Goal: Transaction & Acquisition: Book appointment/travel/reservation

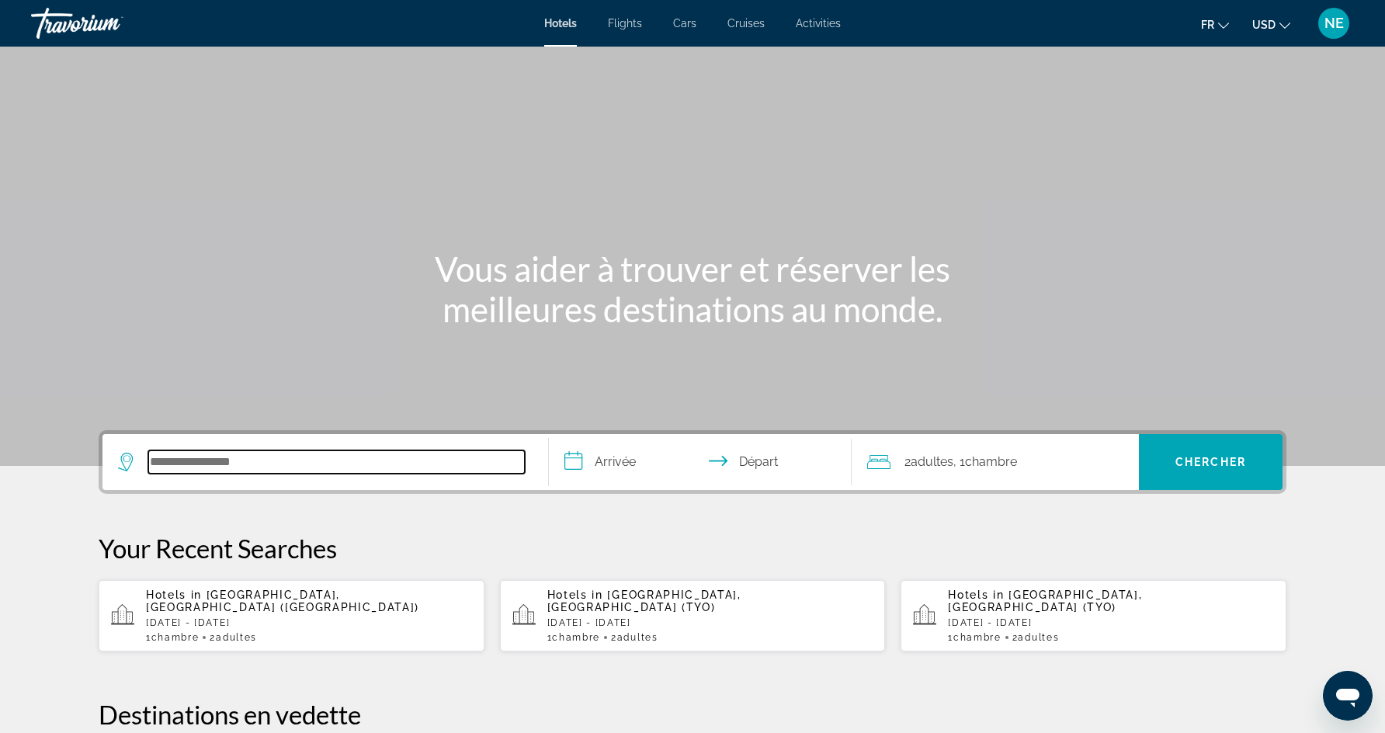
click at [450, 459] on input "Search hotel destination" at bounding box center [336, 461] width 377 height 23
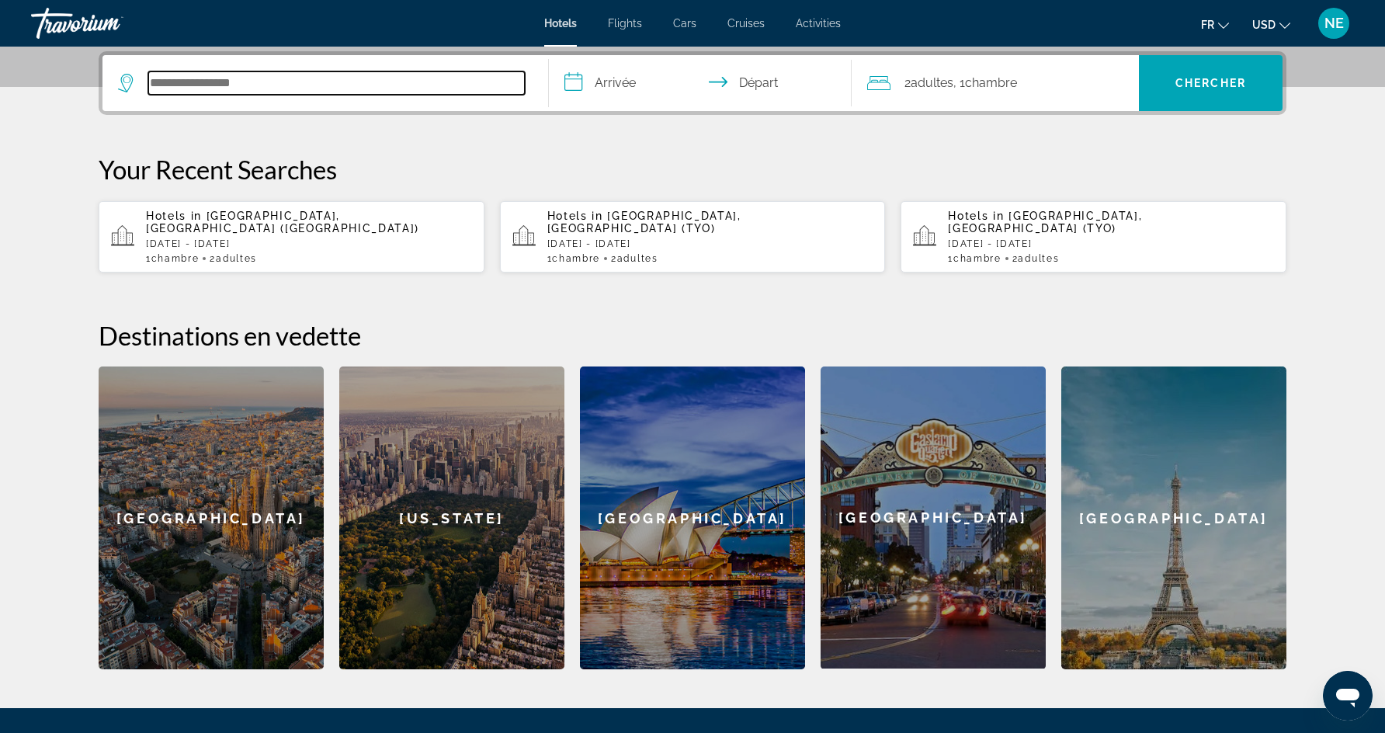
scroll to position [380, 0]
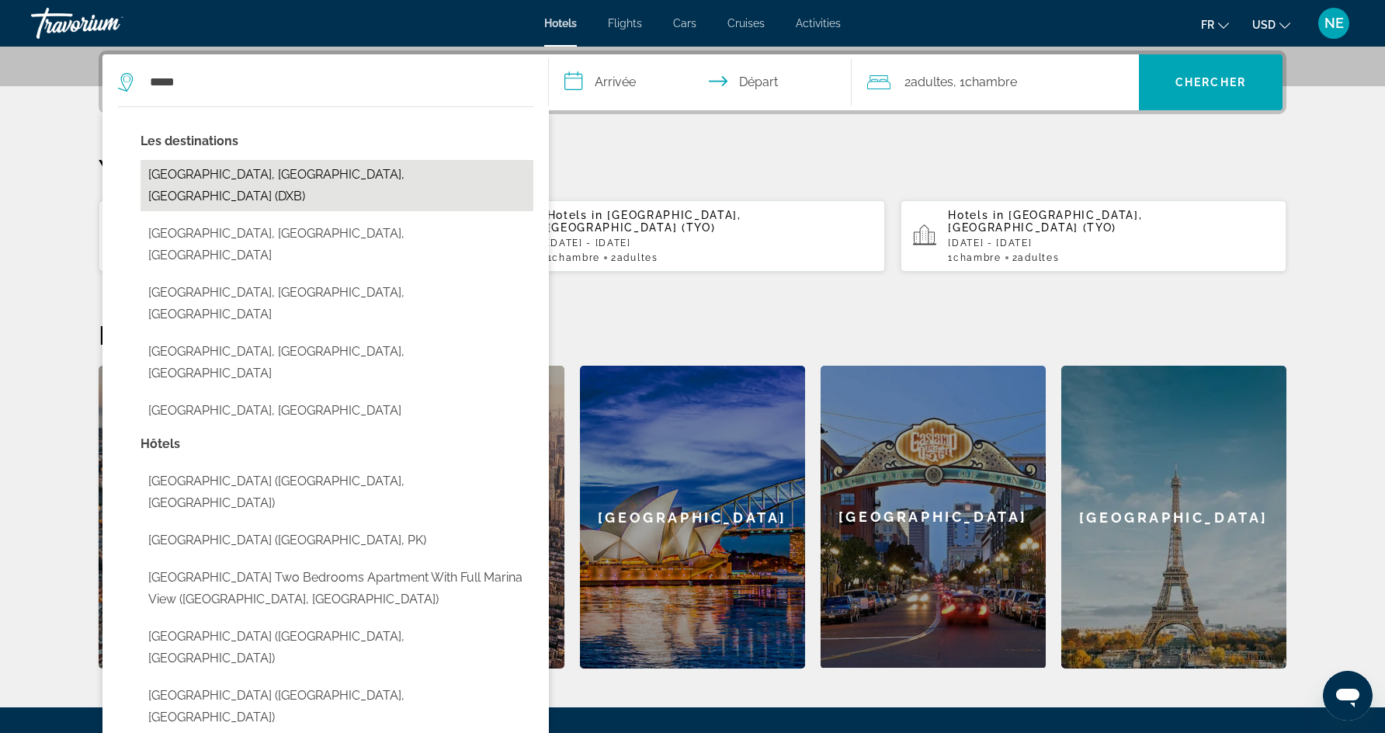
click at [405, 181] on button "[GEOGRAPHIC_DATA], [GEOGRAPHIC_DATA], [GEOGRAPHIC_DATA] (DXB)" at bounding box center [337, 185] width 393 height 51
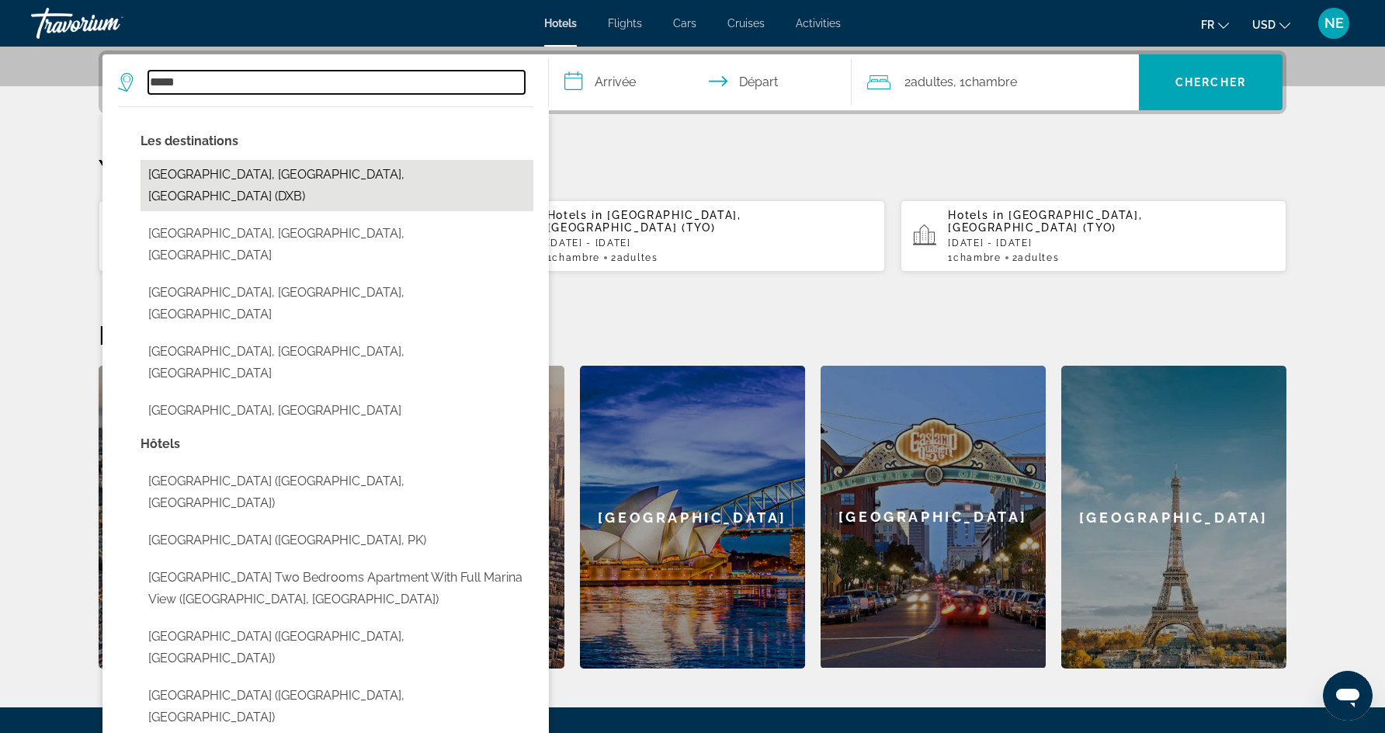
type input "**********"
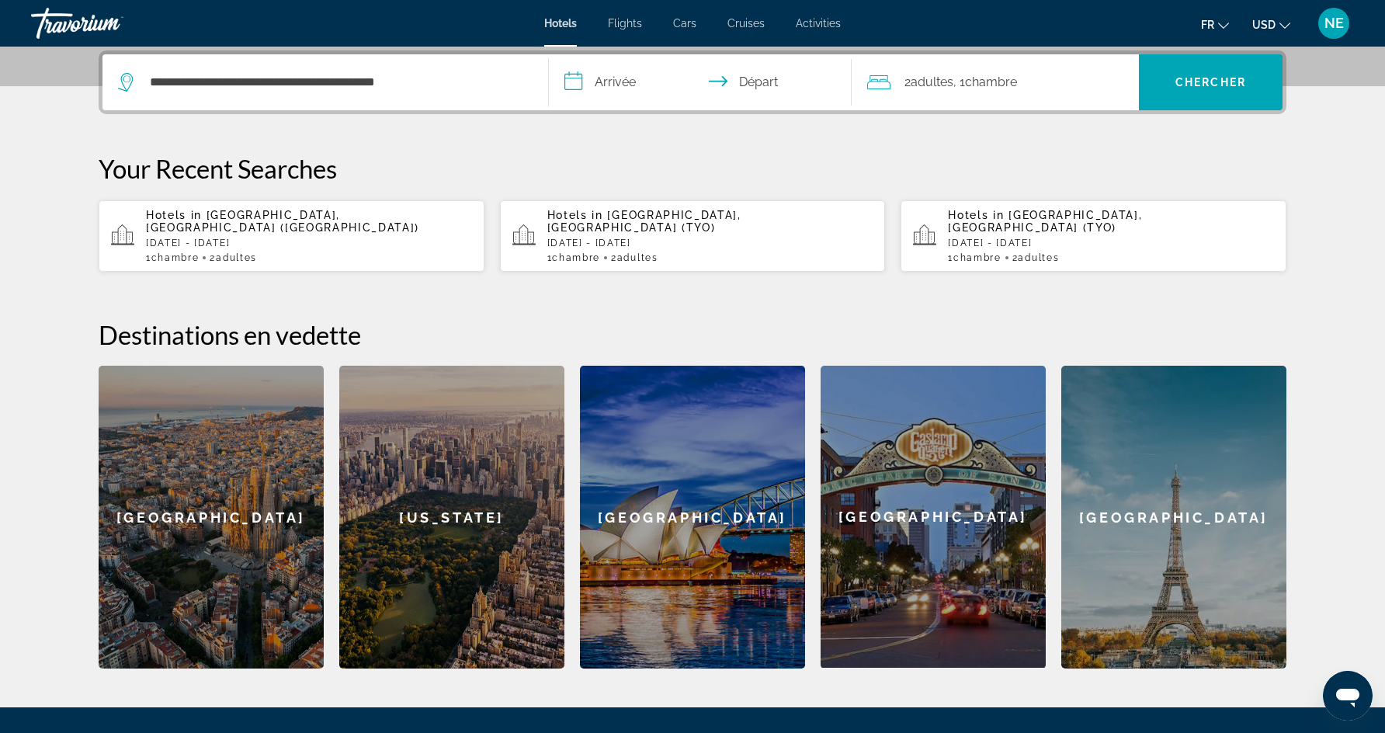
click at [620, 93] on input "**********" at bounding box center [703, 84] width 309 height 61
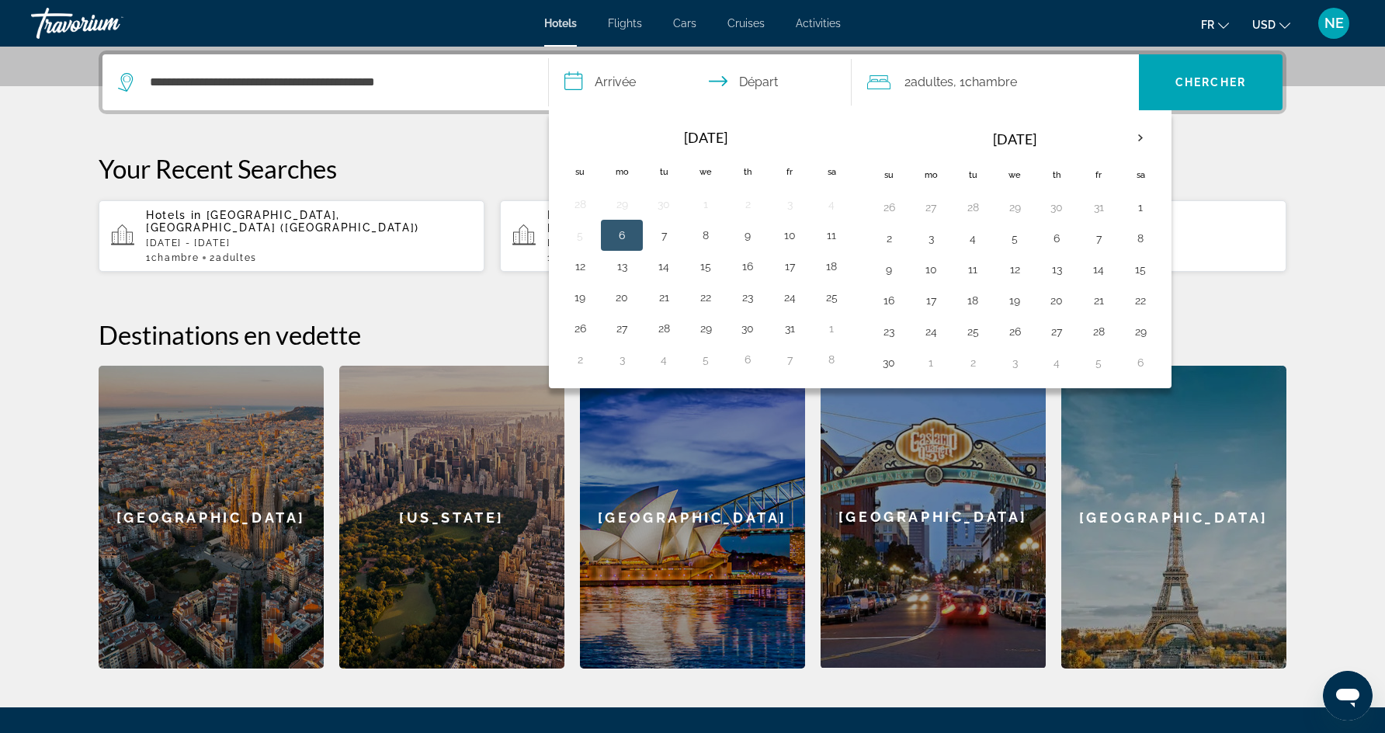
click at [730, 84] on input "**********" at bounding box center [703, 84] width 309 height 61
click at [1145, 134] on th "Next month" at bounding box center [1141, 138] width 42 height 34
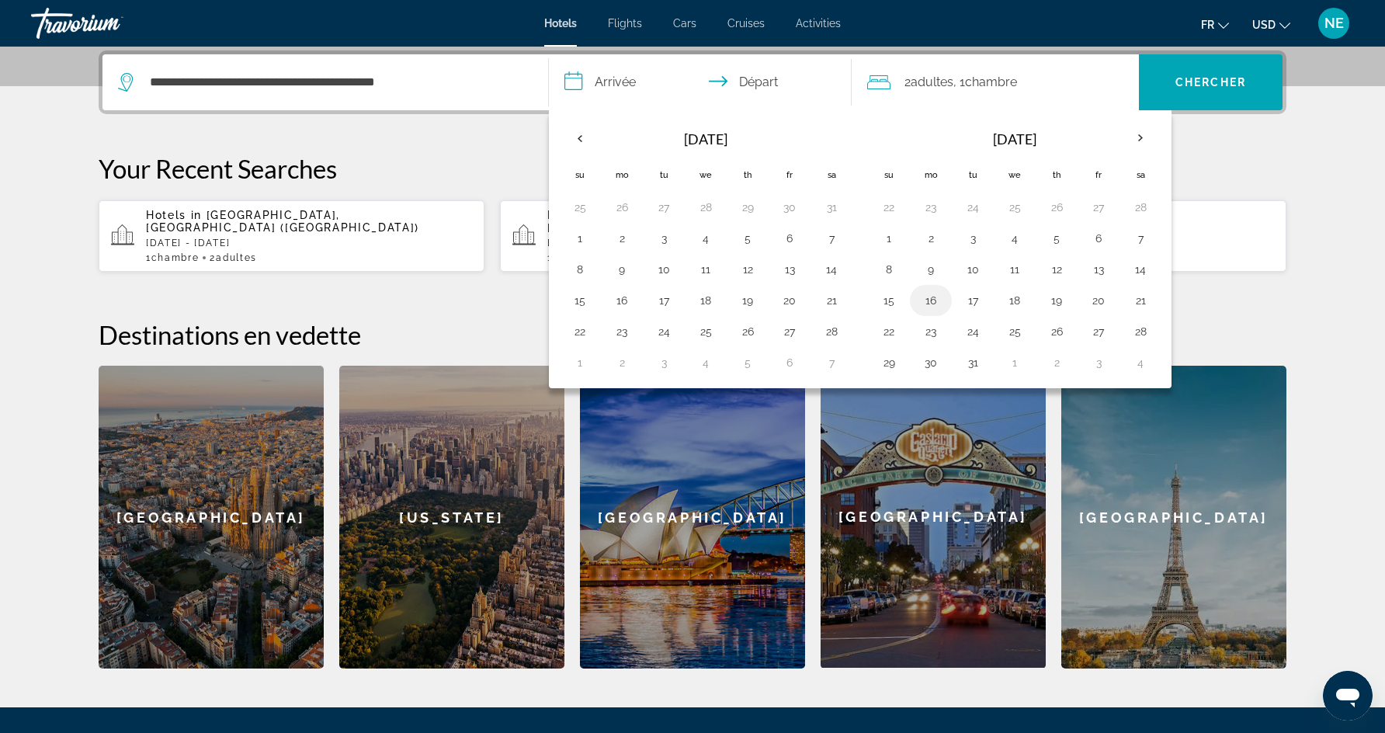
click at [928, 302] on button "16" at bounding box center [931, 301] width 25 height 22
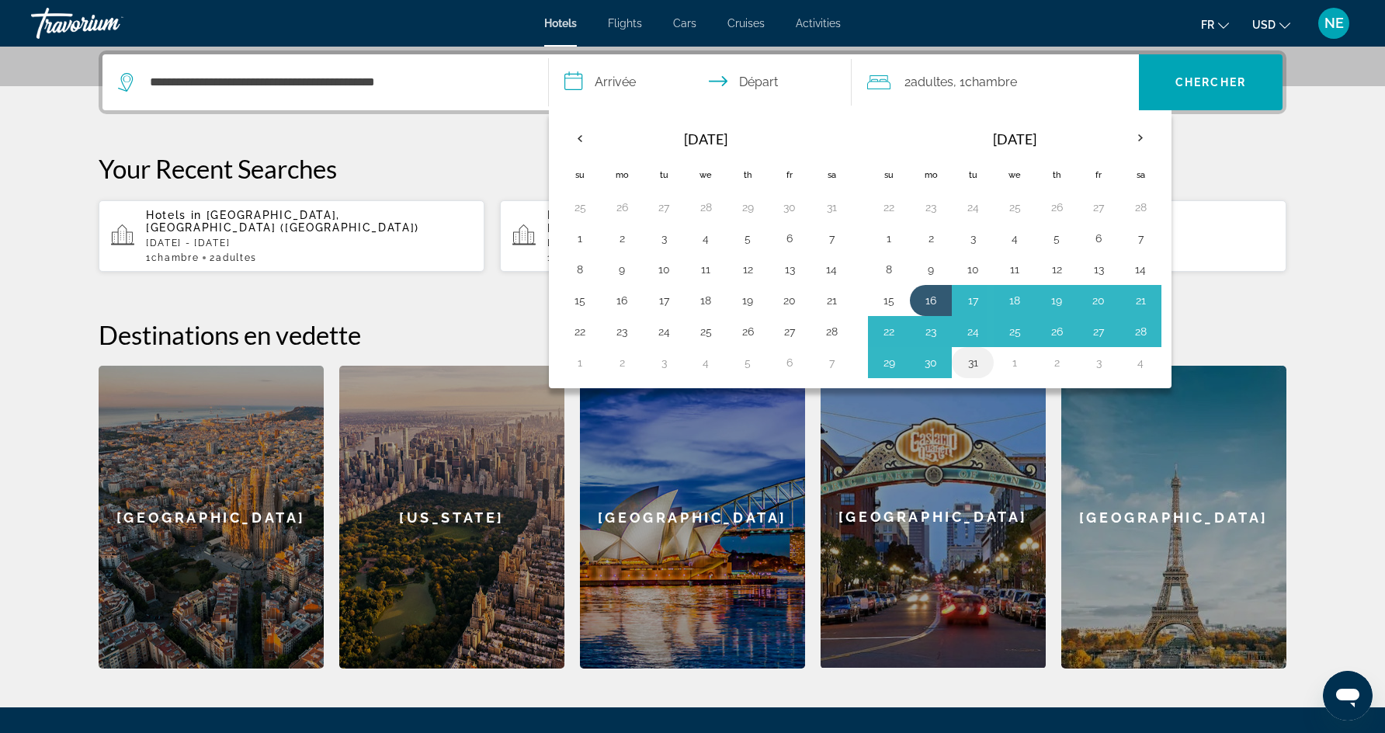
click at [982, 369] on button "31" at bounding box center [973, 363] width 25 height 22
type input "**********"
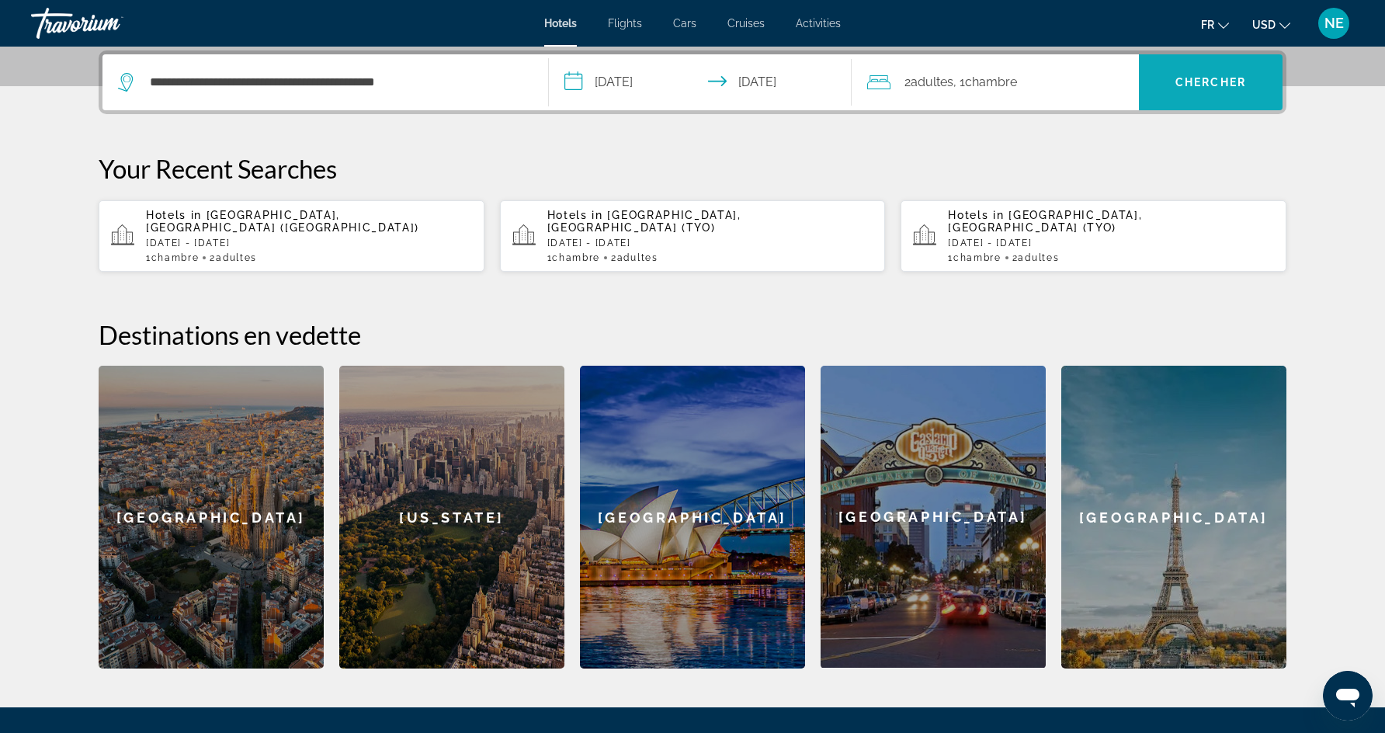
click at [1171, 81] on span "Search" at bounding box center [1211, 82] width 144 height 37
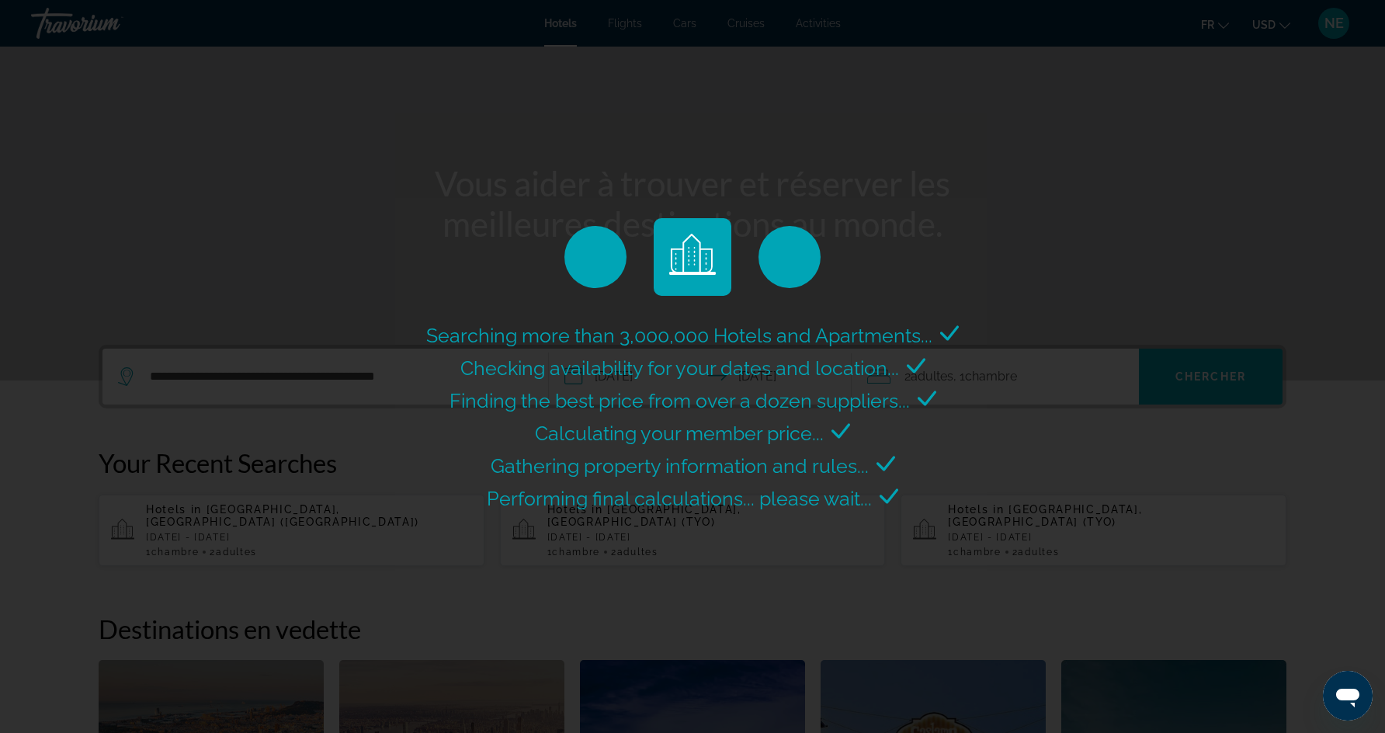
scroll to position [89, 0]
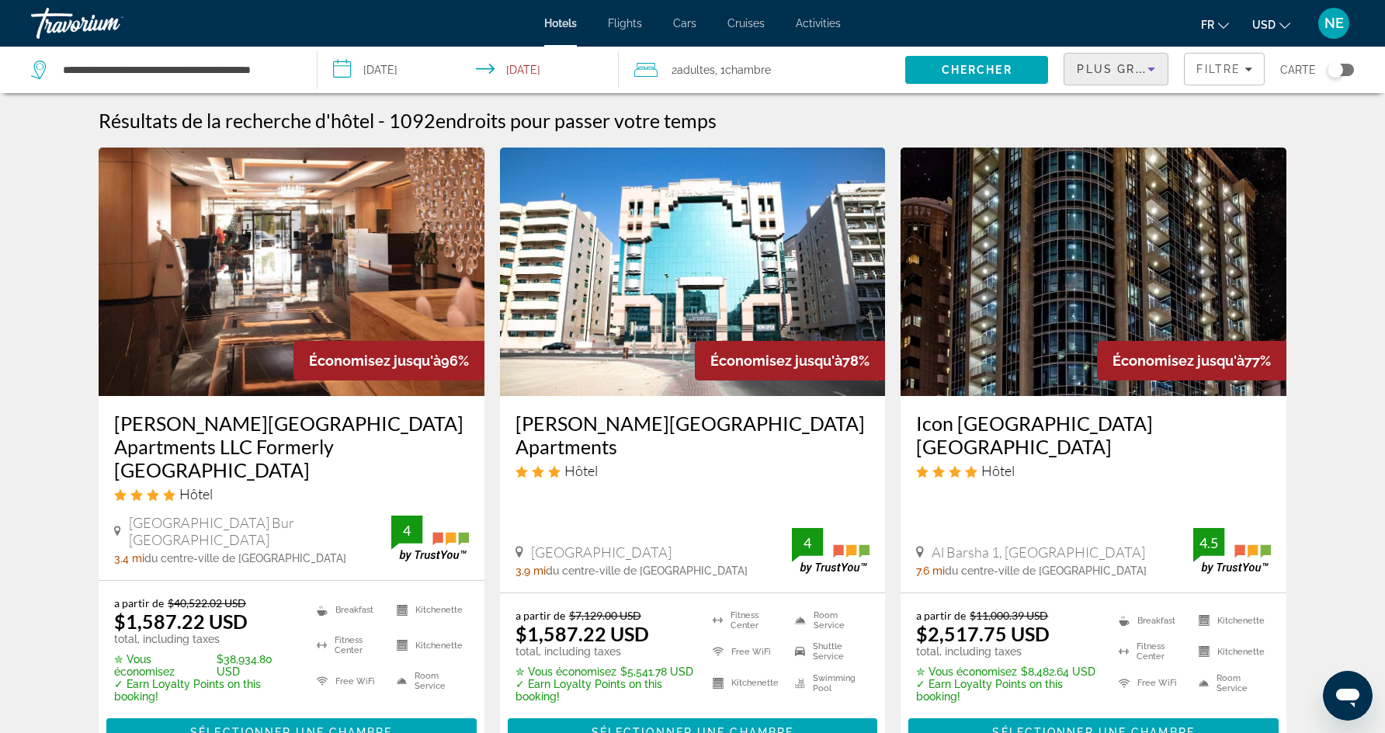
click at [1143, 71] on icon "Sort by" at bounding box center [1151, 69] width 19 height 19
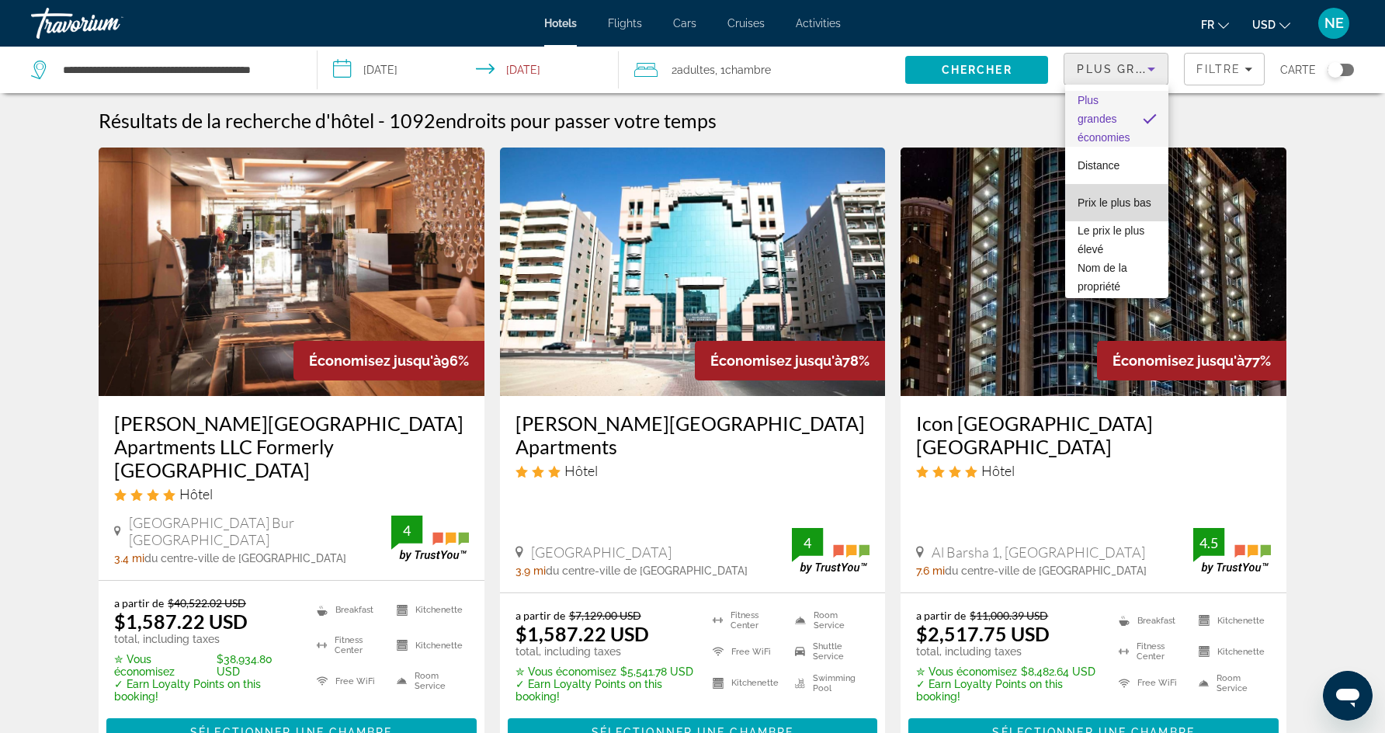
click at [1128, 210] on span "Prix le plus bas" at bounding box center [1115, 202] width 74 height 19
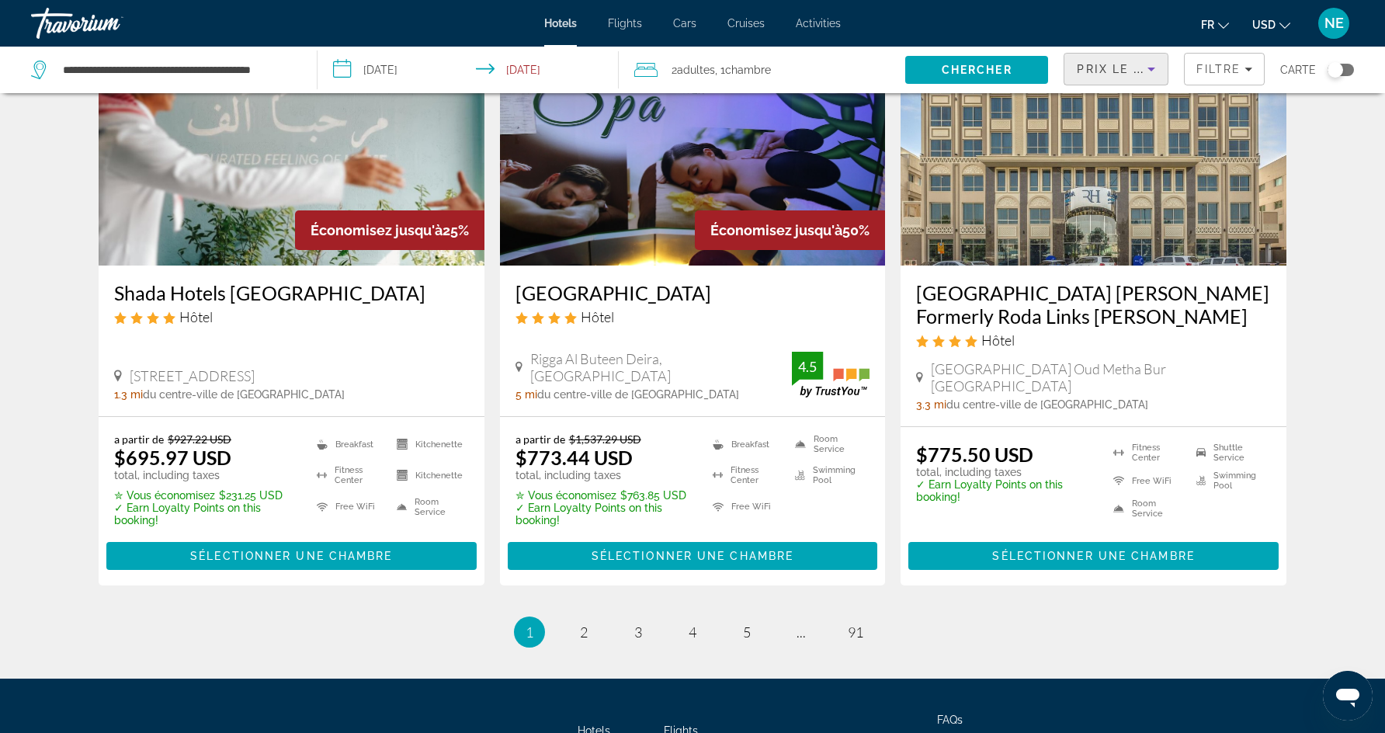
scroll to position [1880, 0]
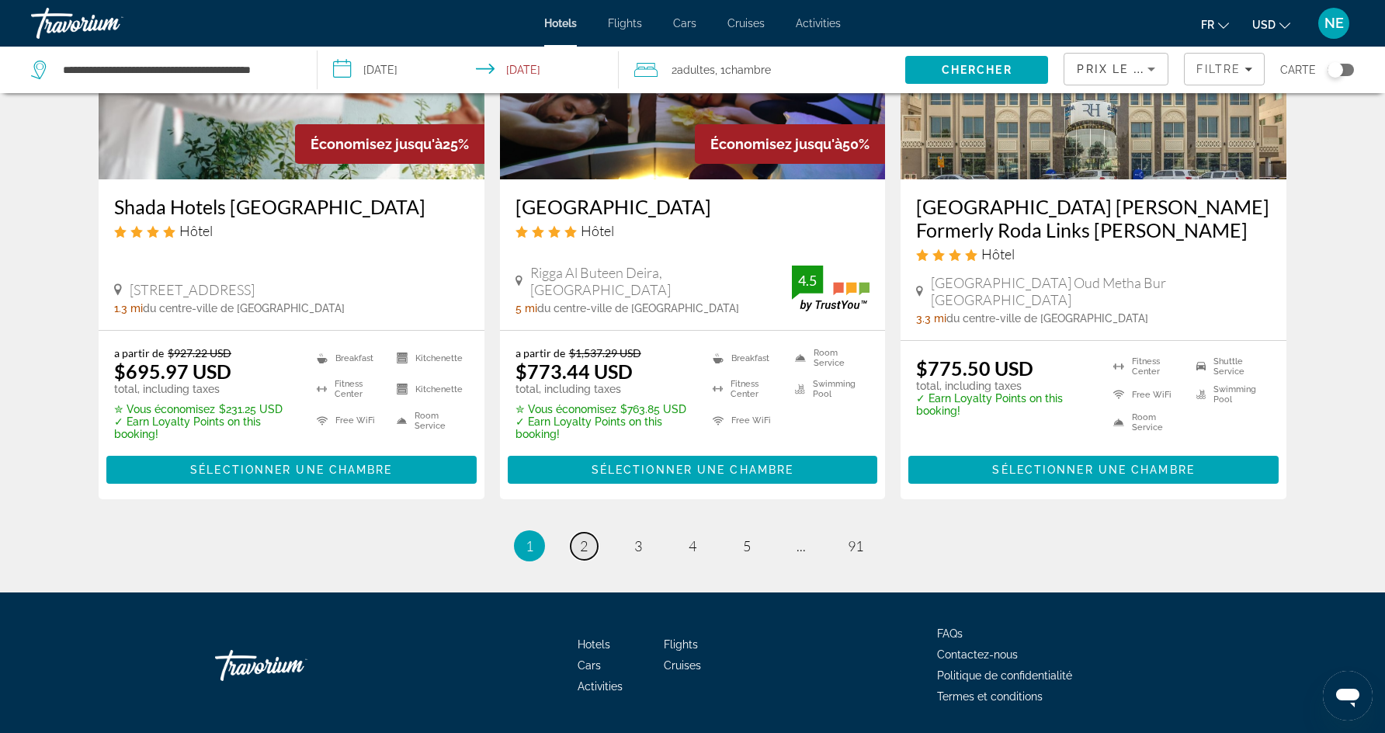
click at [584, 537] on span "2" at bounding box center [584, 545] width 8 height 17
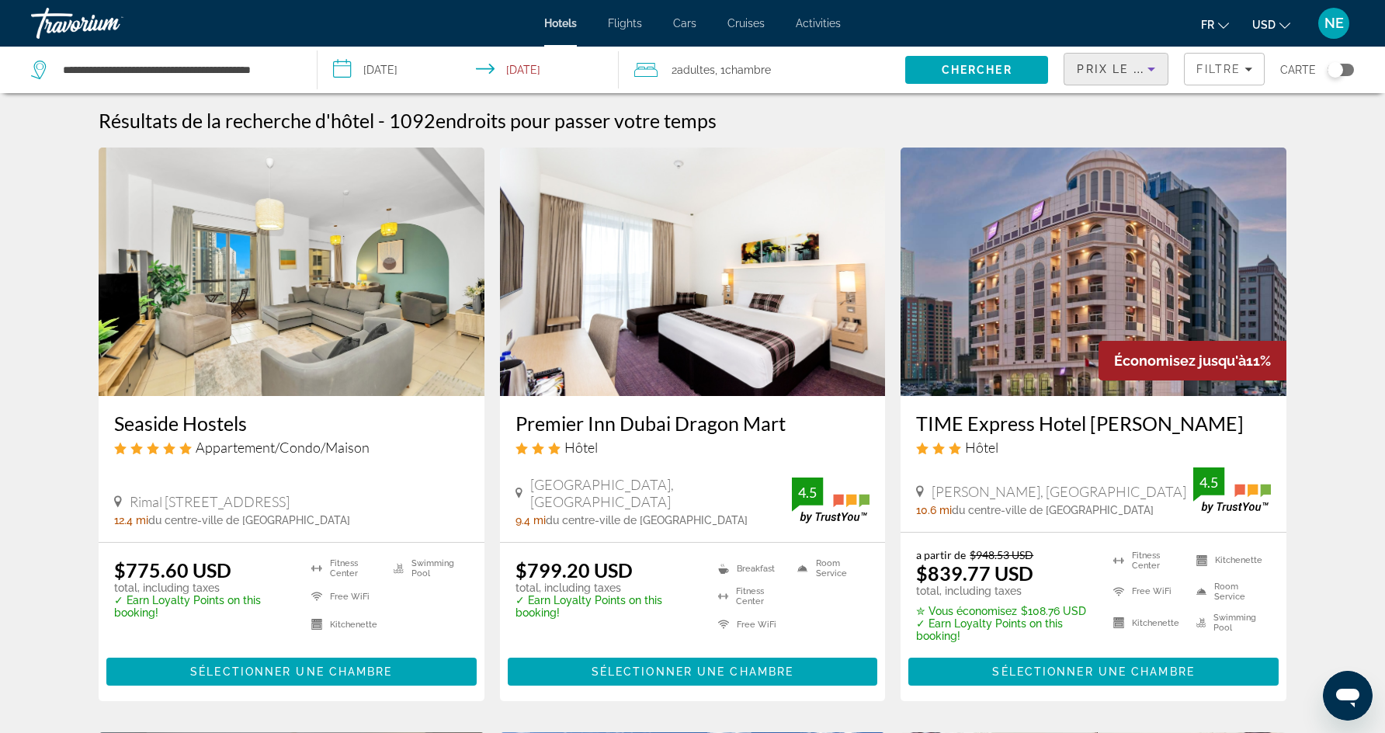
click at [1142, 68] on icon "Sort by" at bounding box center [1151, 69] width 19 height 19
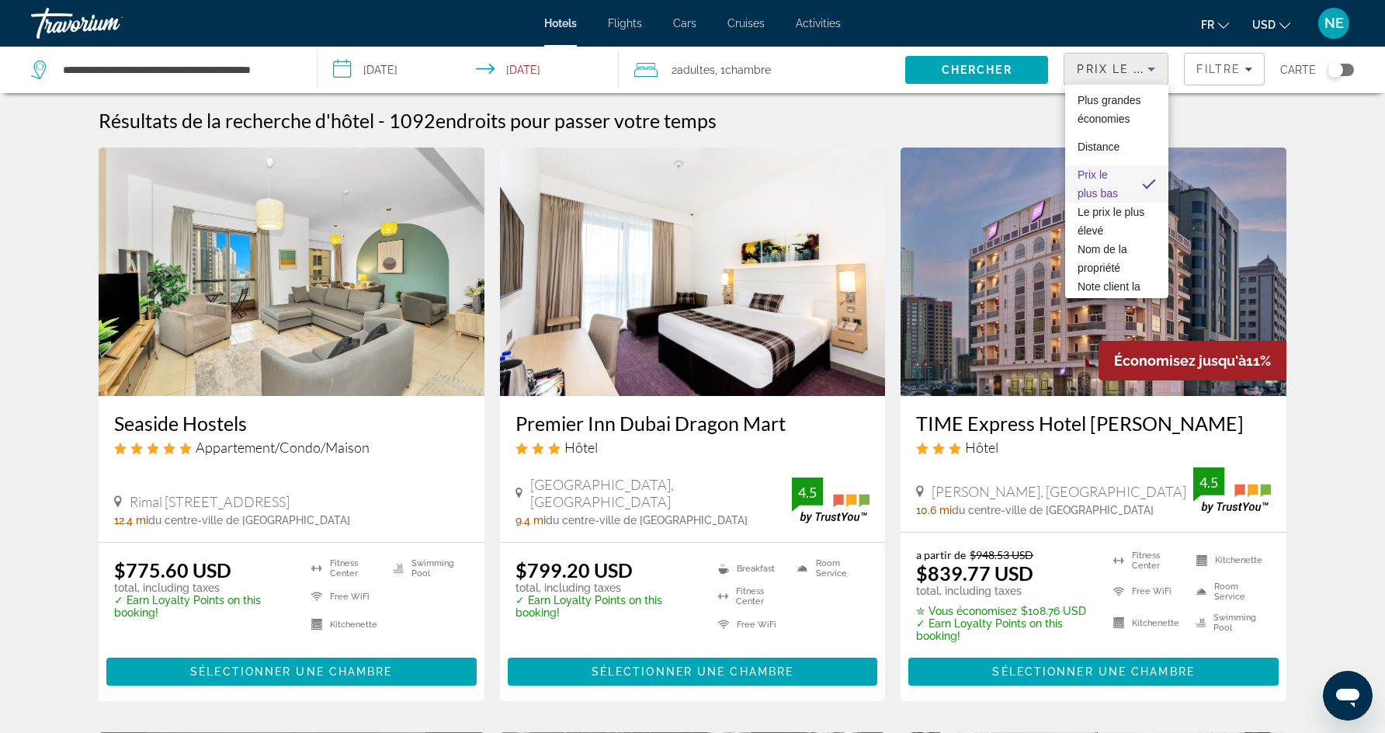
click at [1222, 67] on div at bounding box center [692, 366] width 1385 height 733
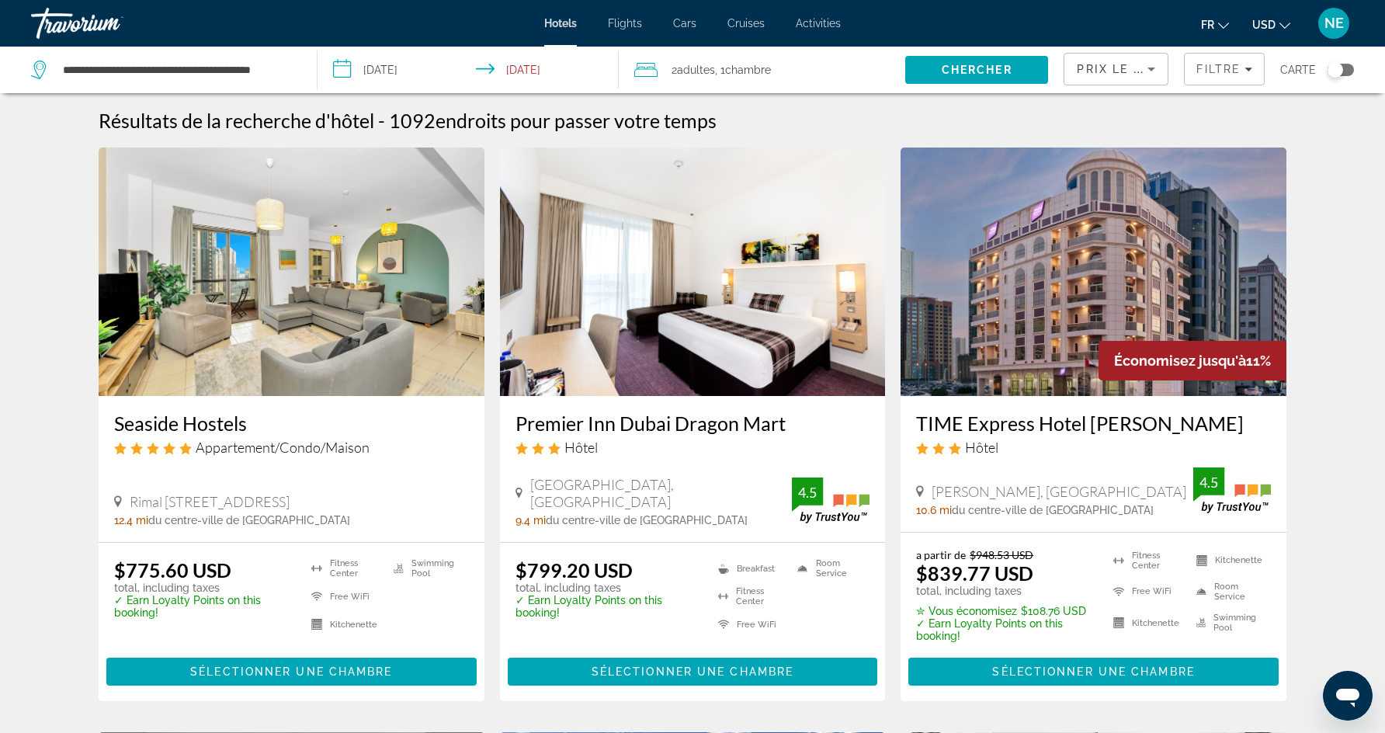
click at [1222, 67] on span "Filtre" at bounding box center [1219, 69] width 44 height 12
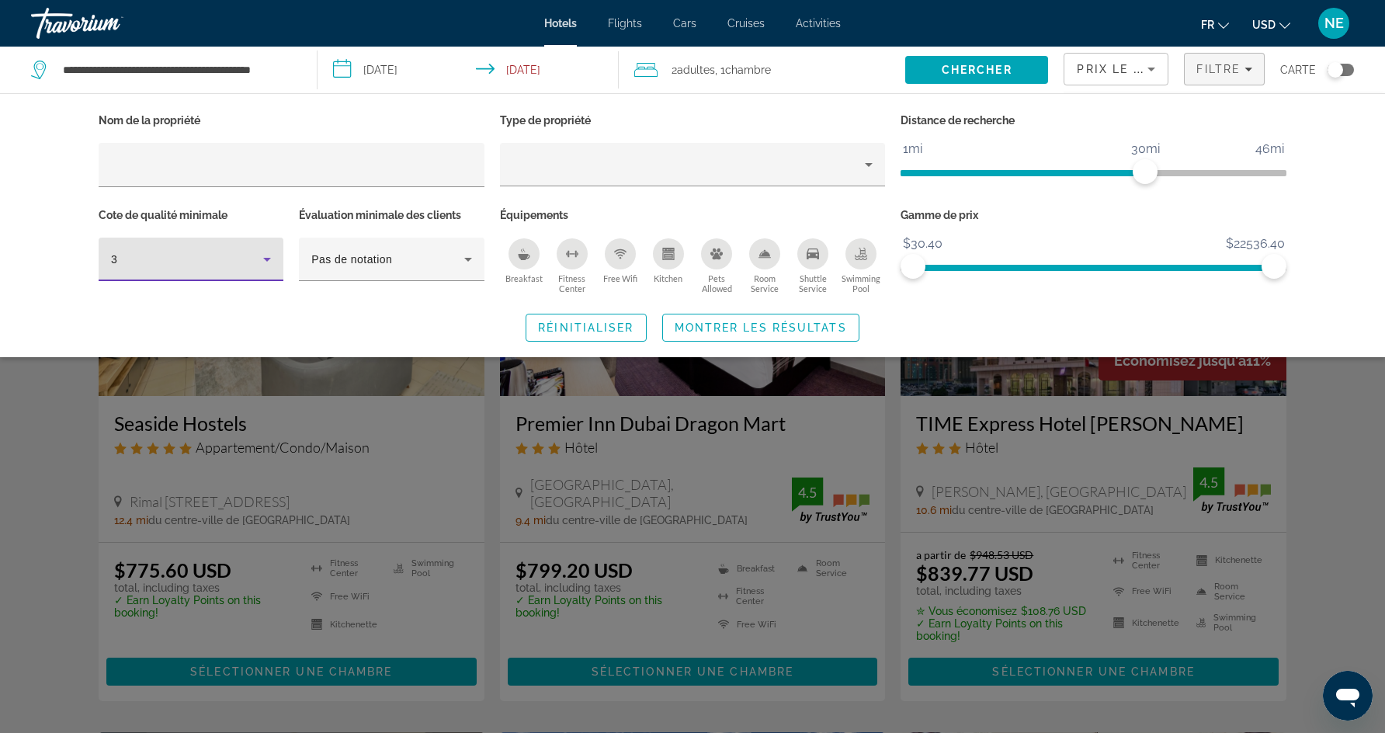
click at [264, 259] on icon "Hotel Filters" at bounding box center [267, 259] width 19 height 19
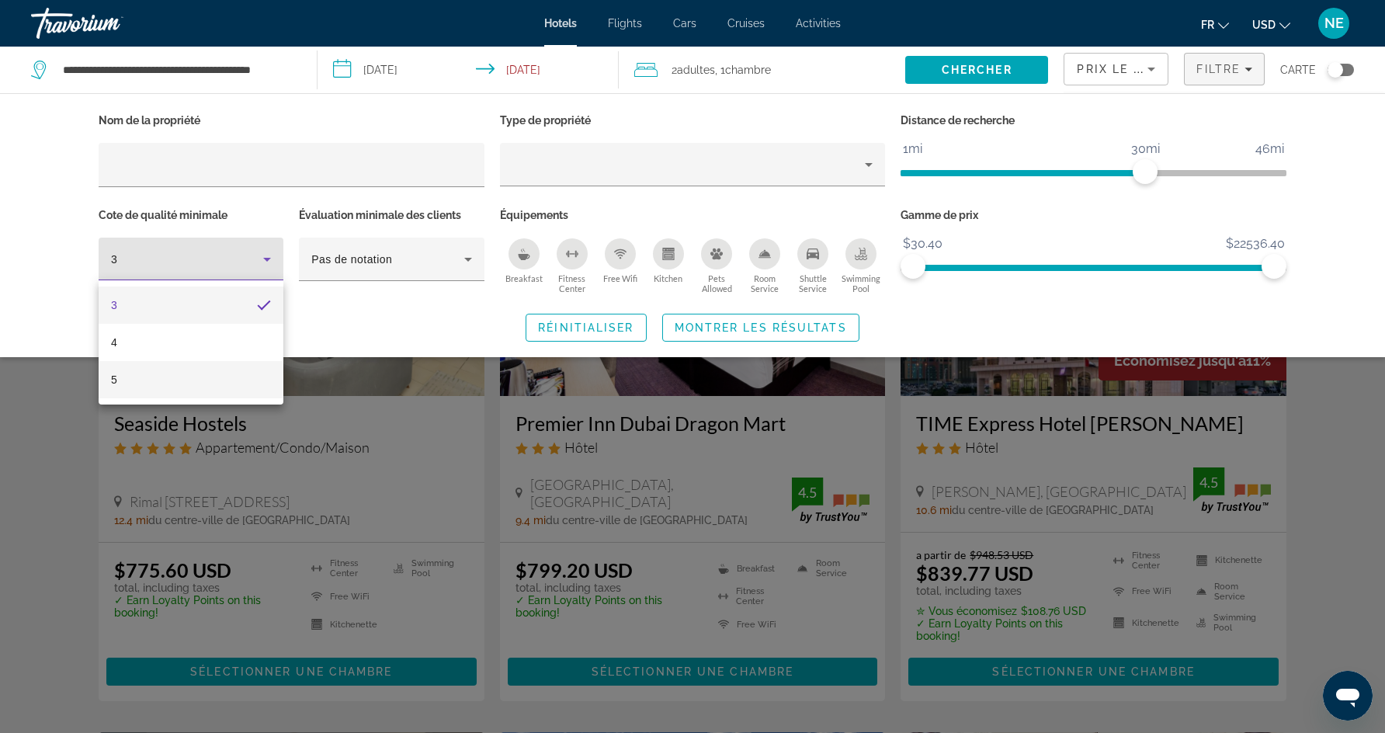
click at [251, 375] on mat-option "5" at bounding box center [191, 379] width 185 height 37
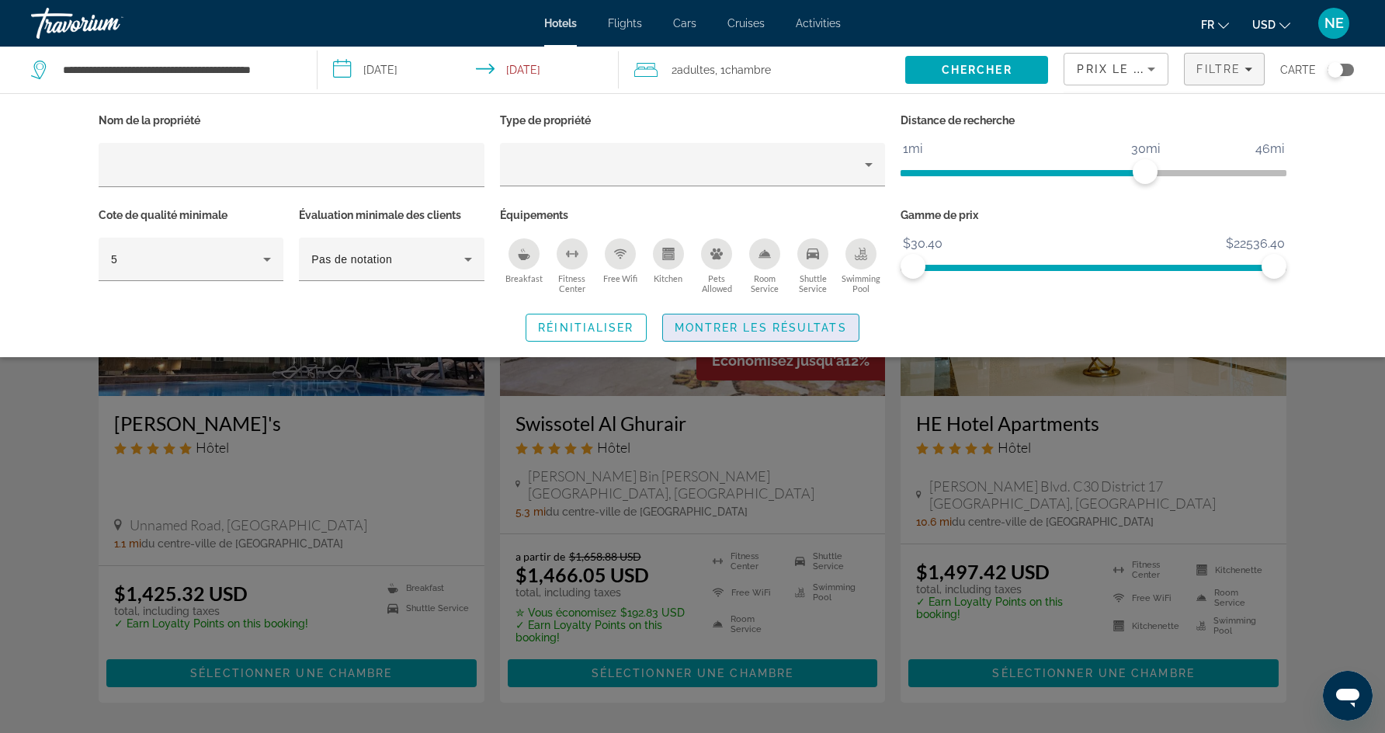
click at [833, 324] on span "Montrer les résultats" at bounding box center [761, 328] width 172 height 12
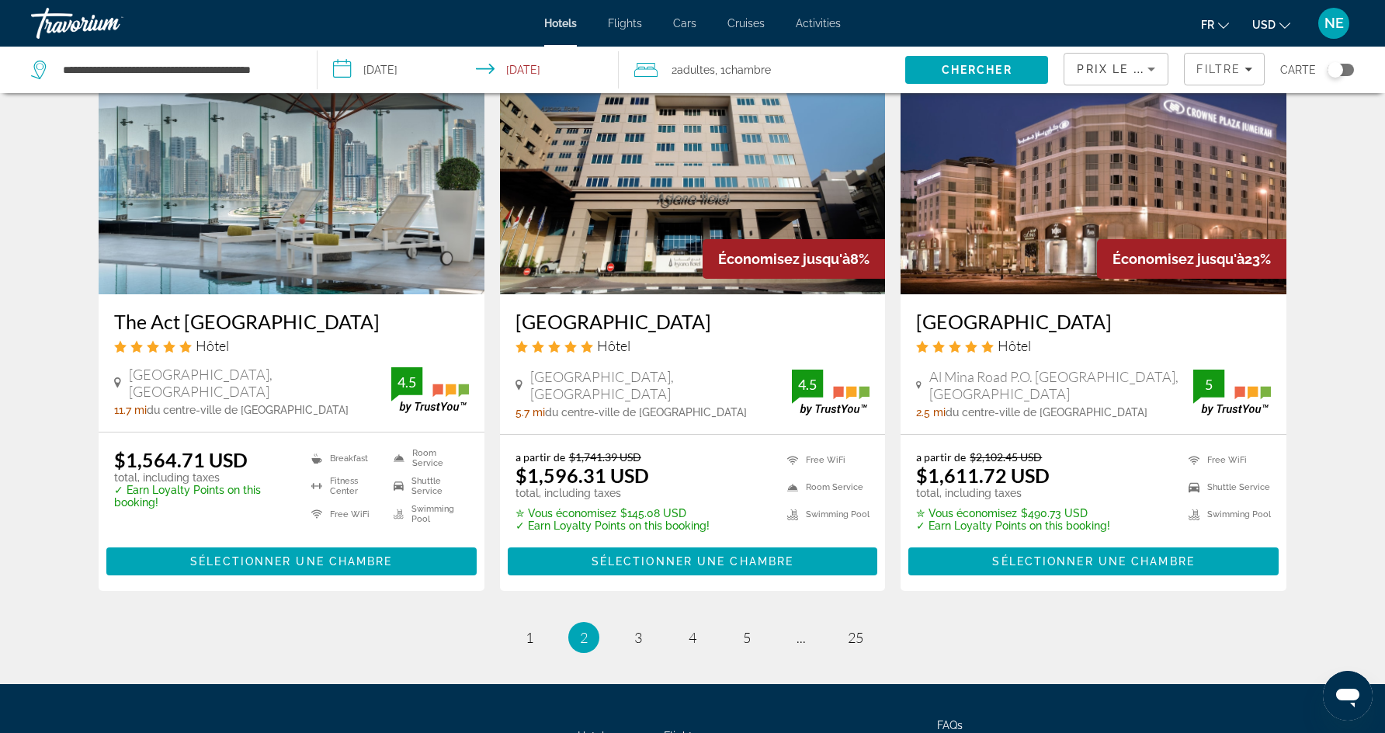
scroll to position [1994, 0]
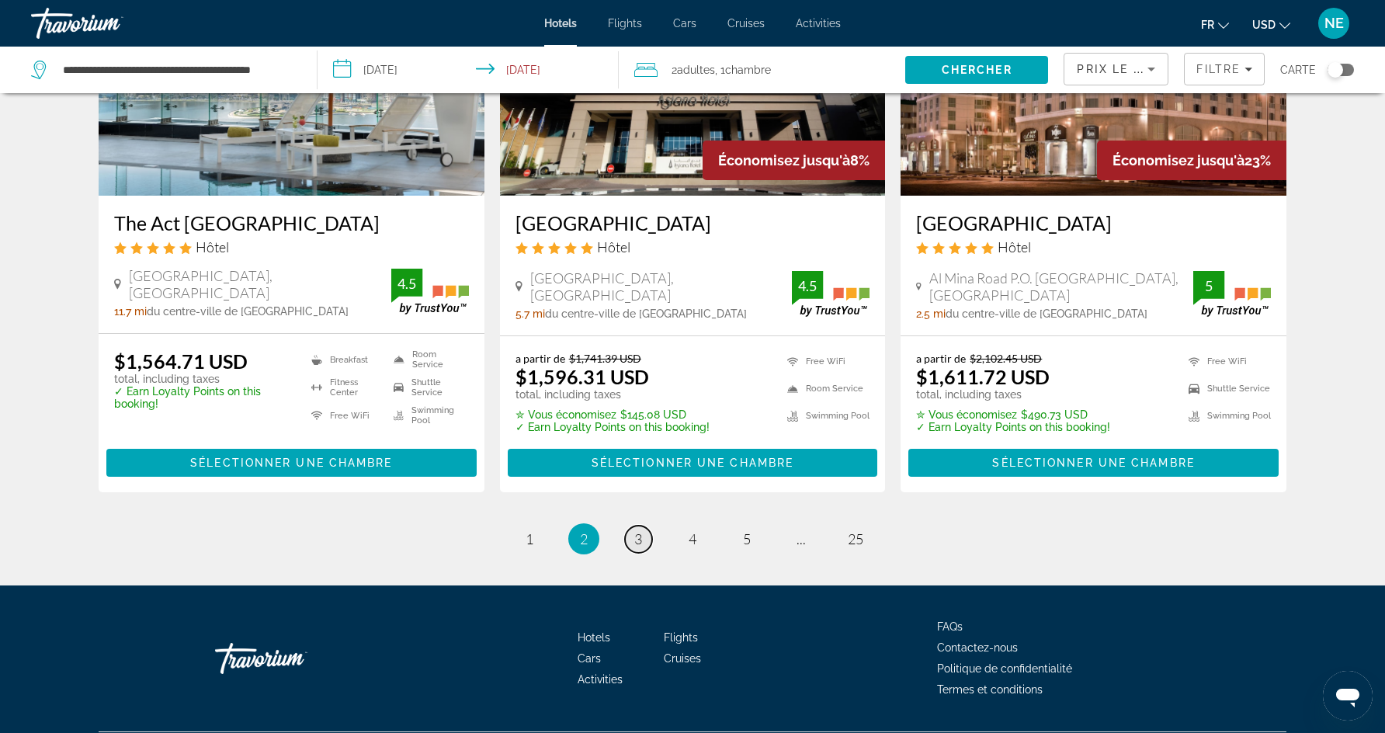
click at [638, 530] on span "3" at bounding box center [638, 538] width 8 height 17
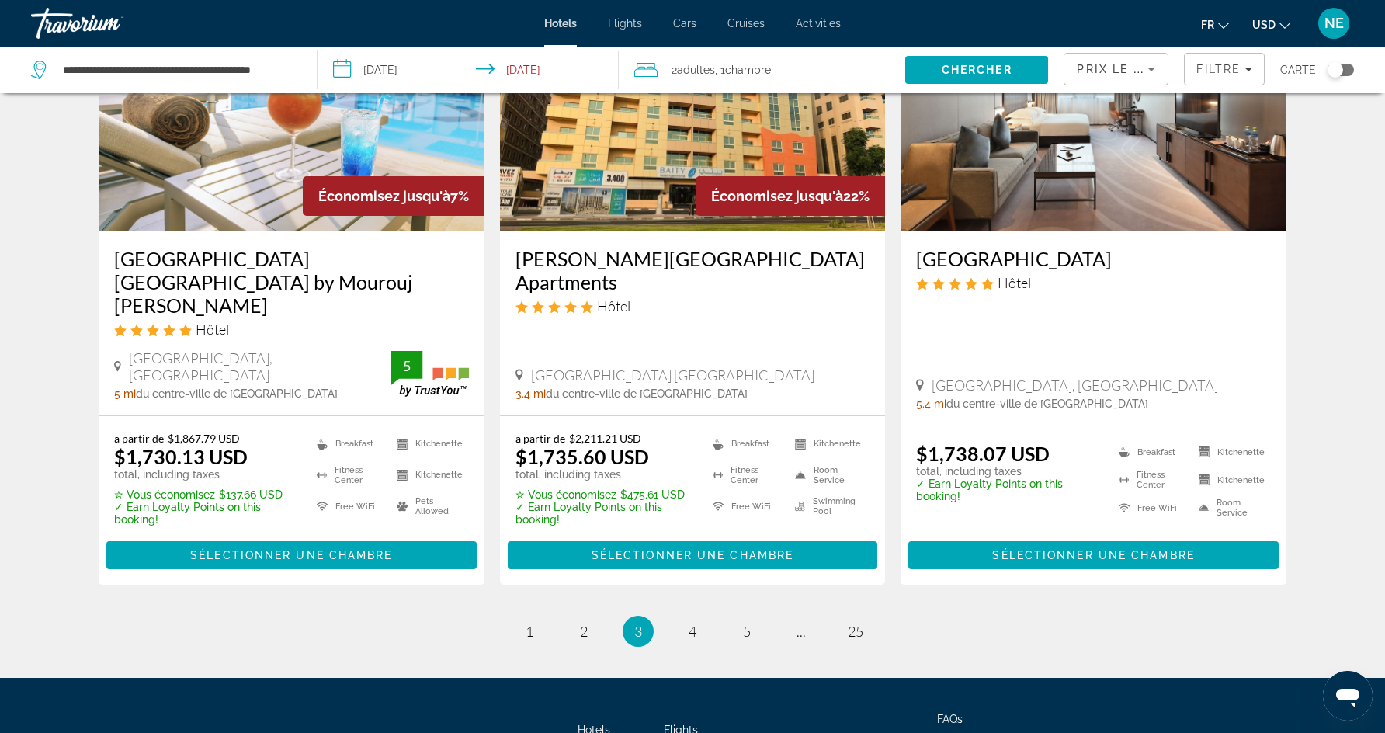
scroll to position [2097, 0]
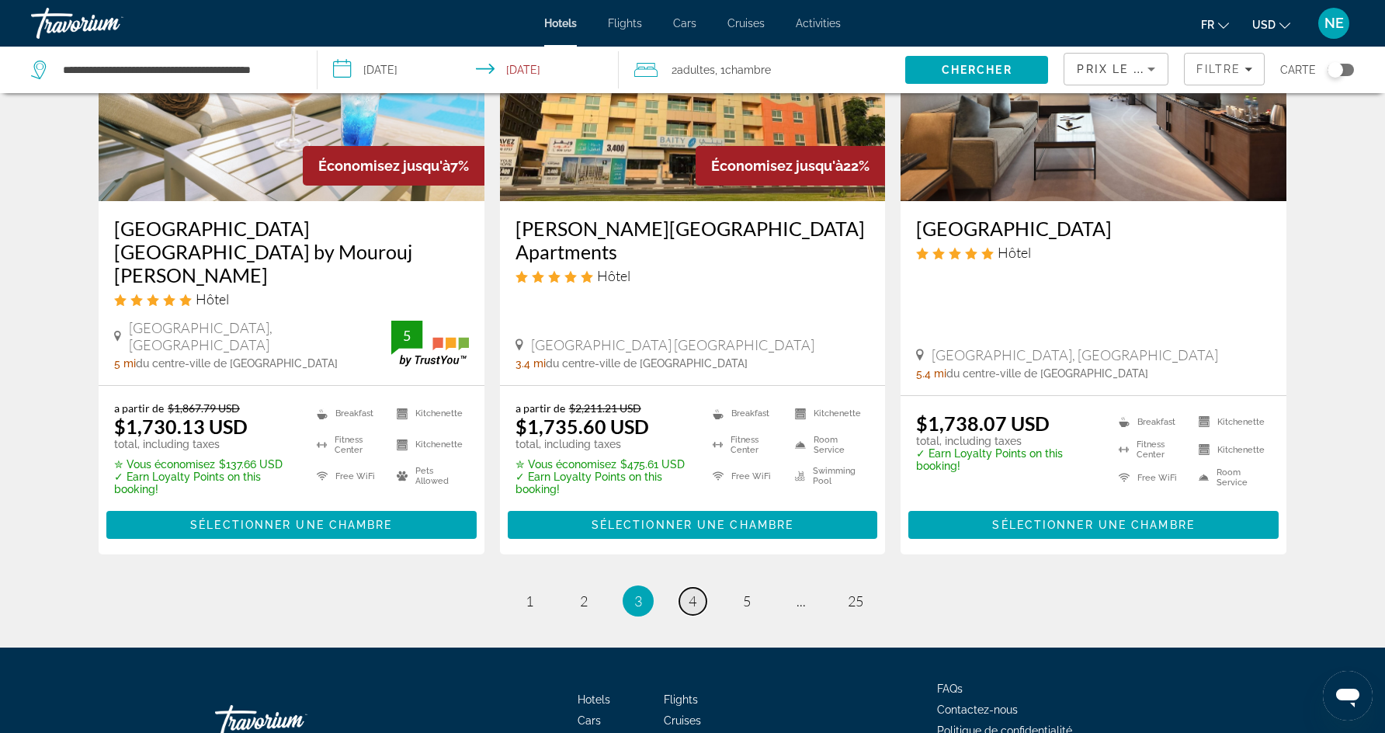
click at [692, 593] on span "4" at bounding box center [693, 601] width 8 height 17
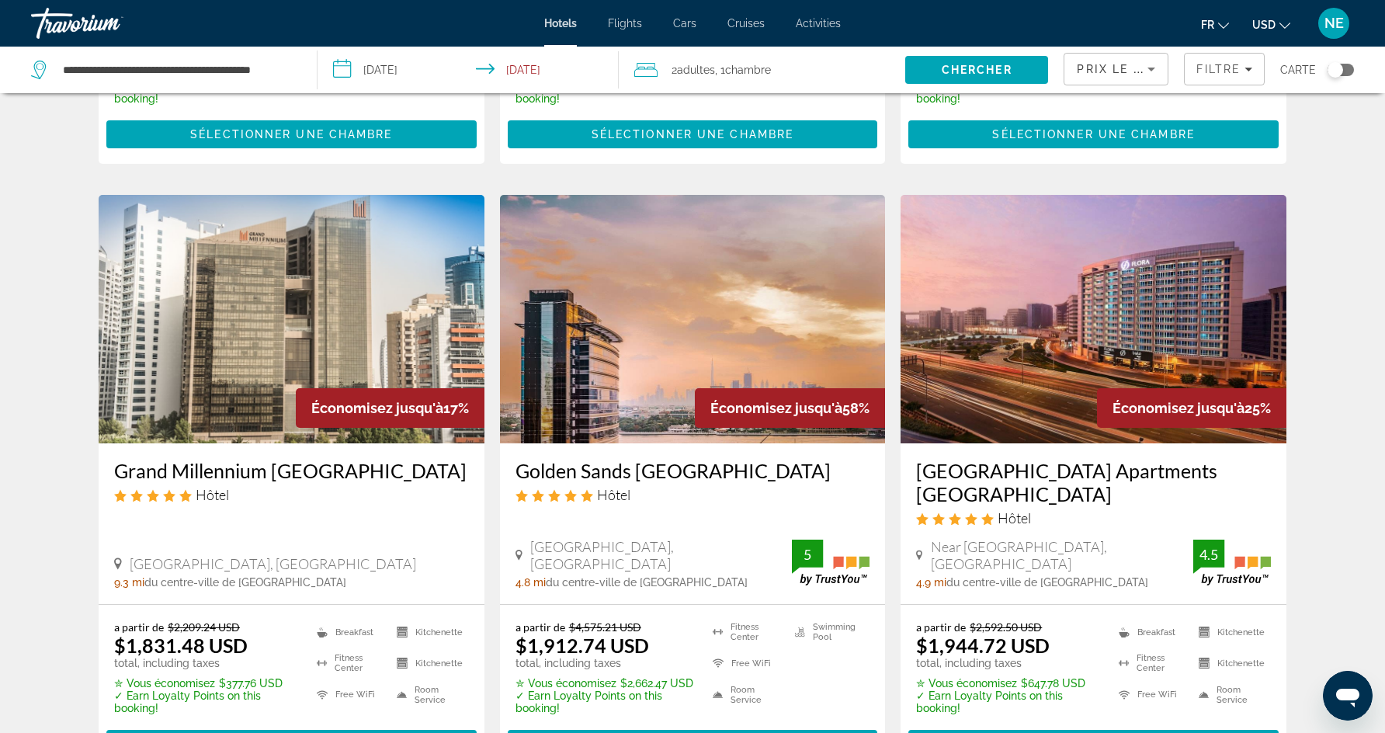
scroll to position [545, 0]
